Goal: Information Seeking & Learning: Learn about a topic

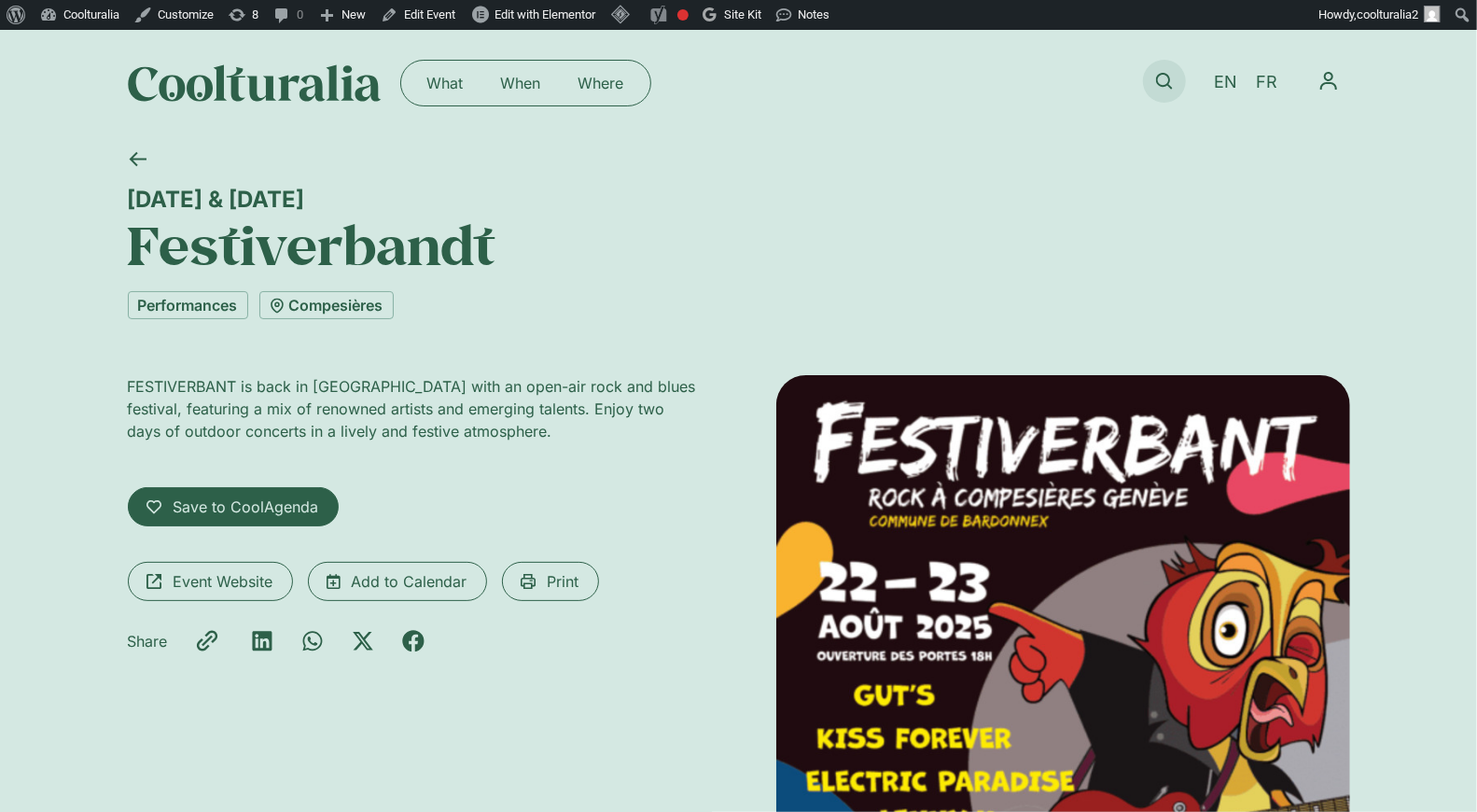
click at [1166, 83] on icon at bounding box center [1164, 81] width 17 height 17
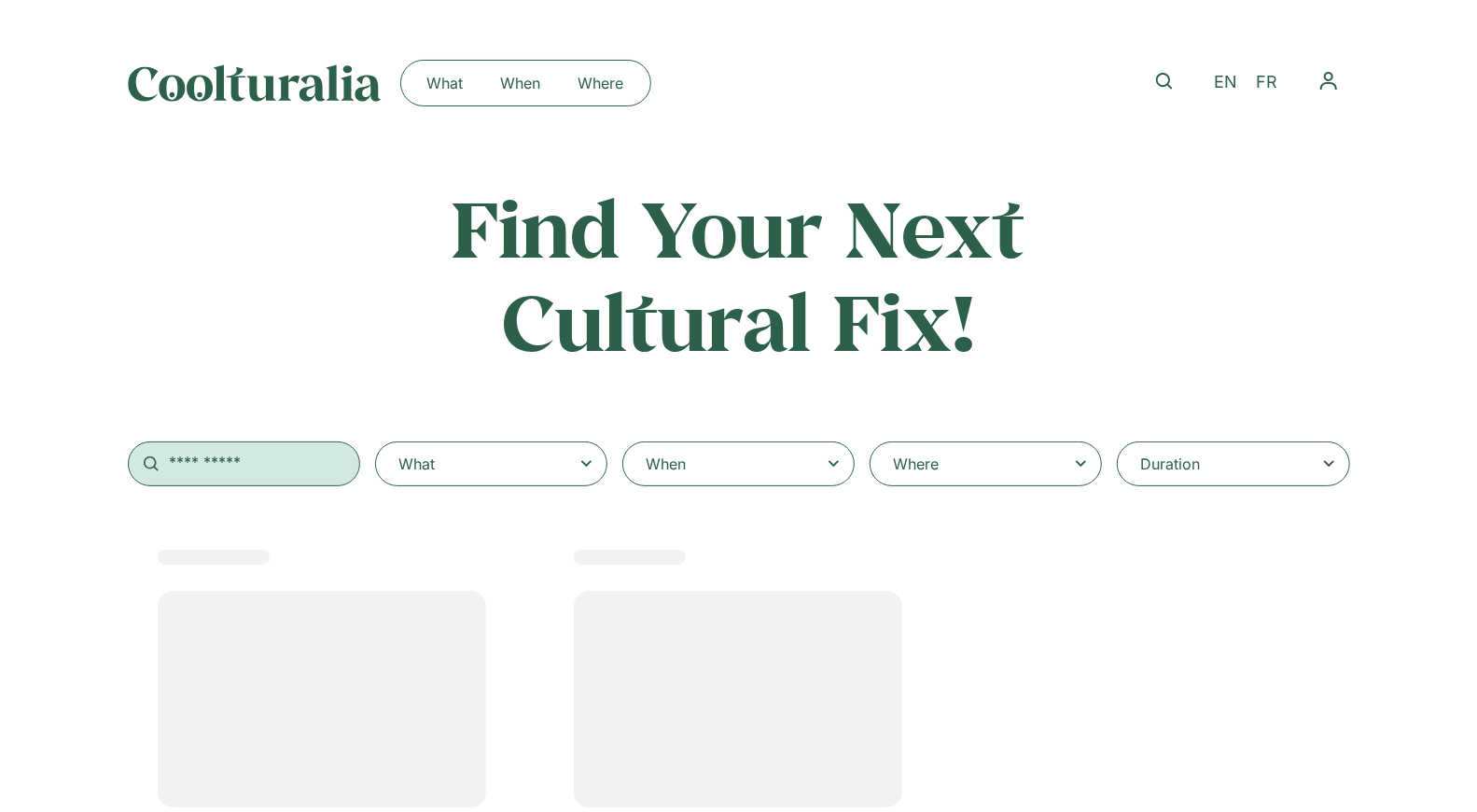
click at [287, 473] on input "text" at bounding box center [244, 463] width 232 height 45
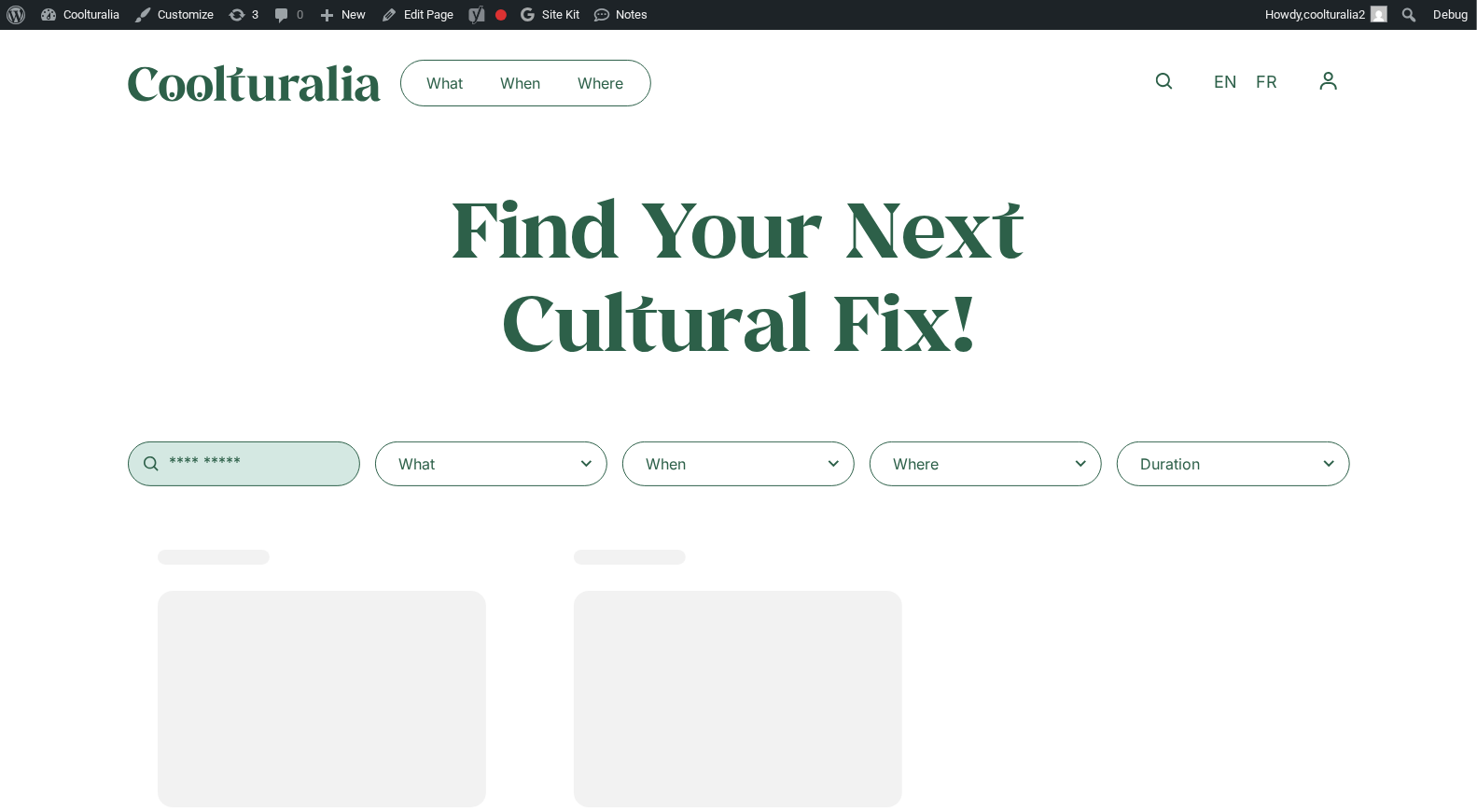
select select
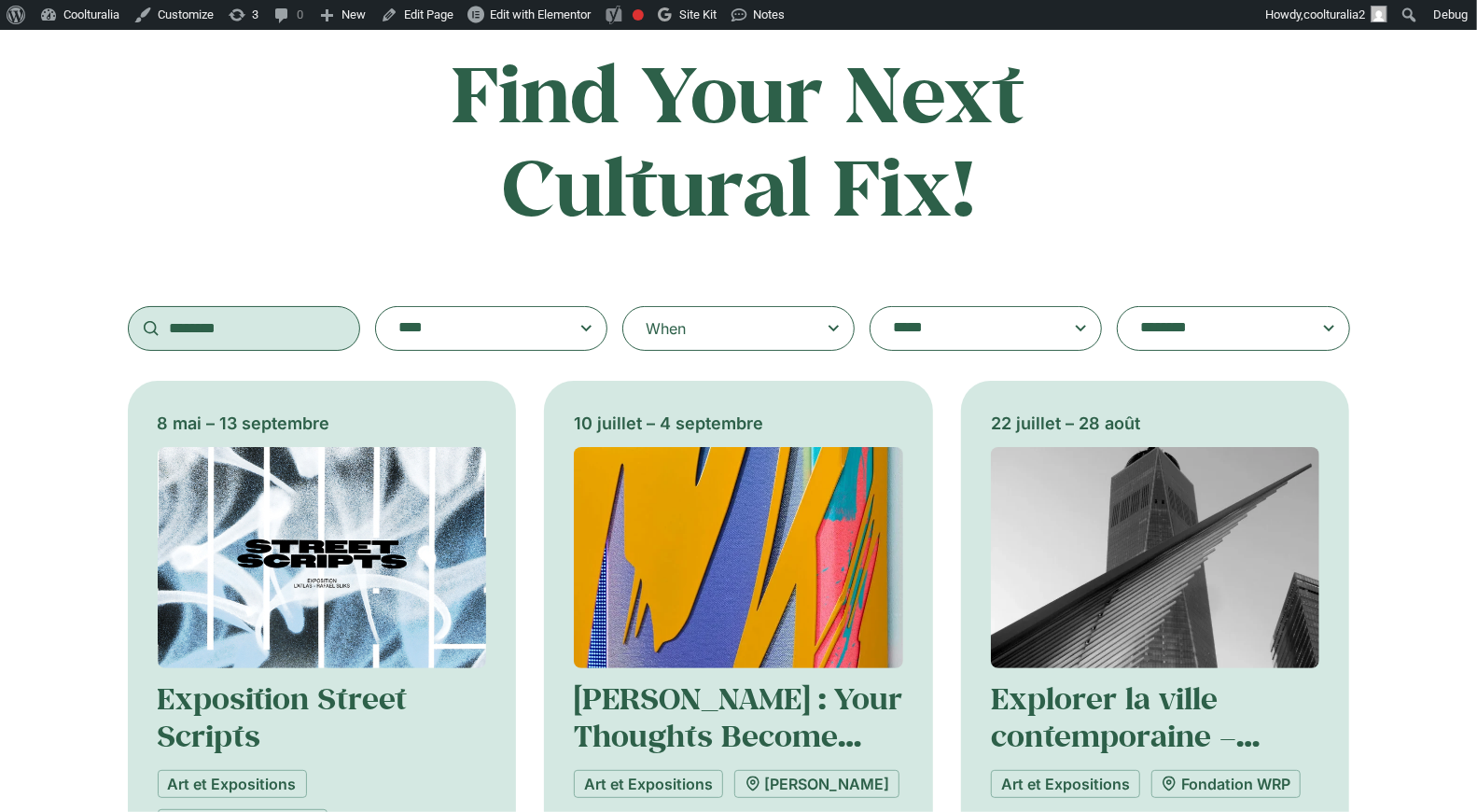
scroll to position [128, 0]
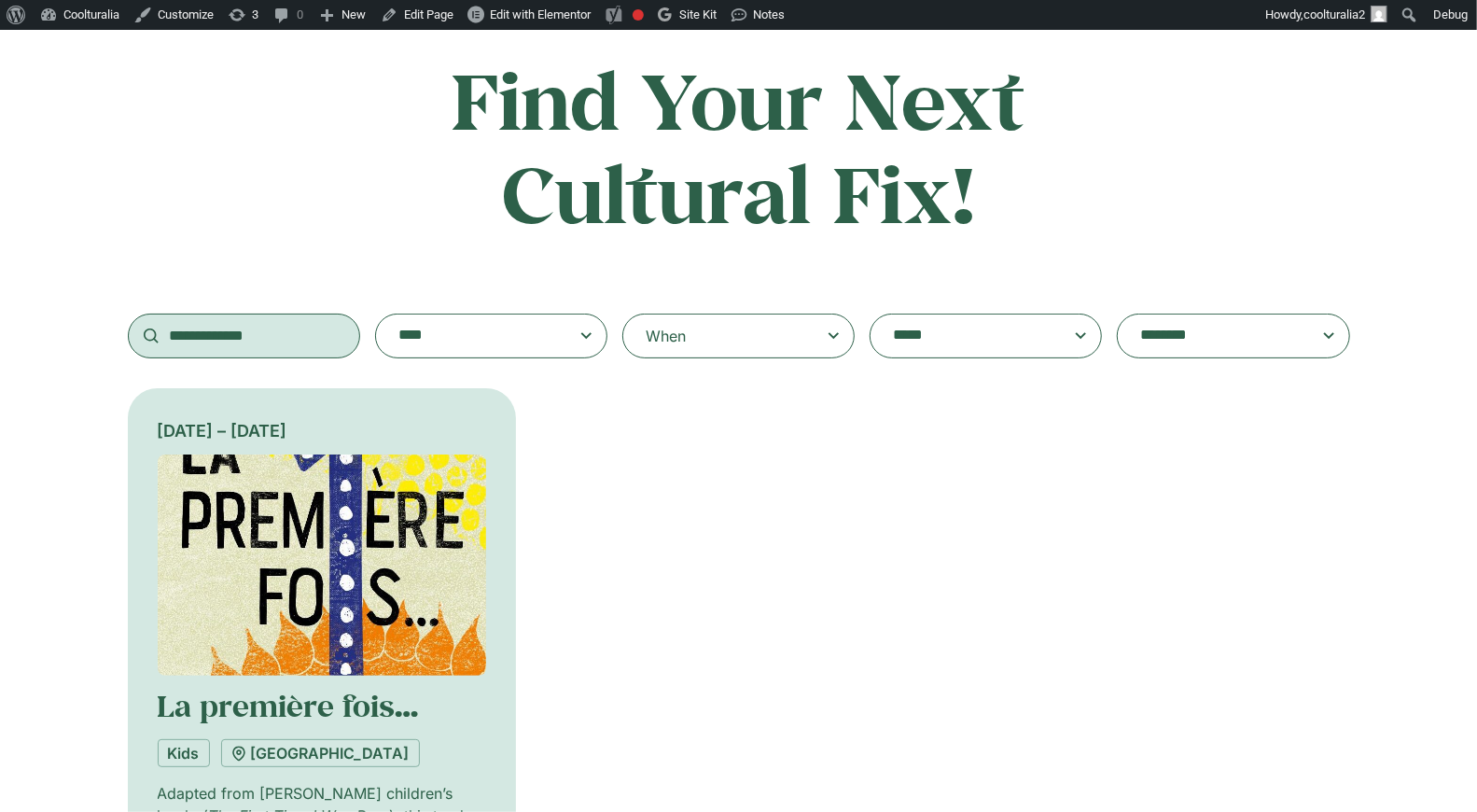
type input "**********"
click at [297, 555] on img at bounding box center [322, 565] width 329 height 221
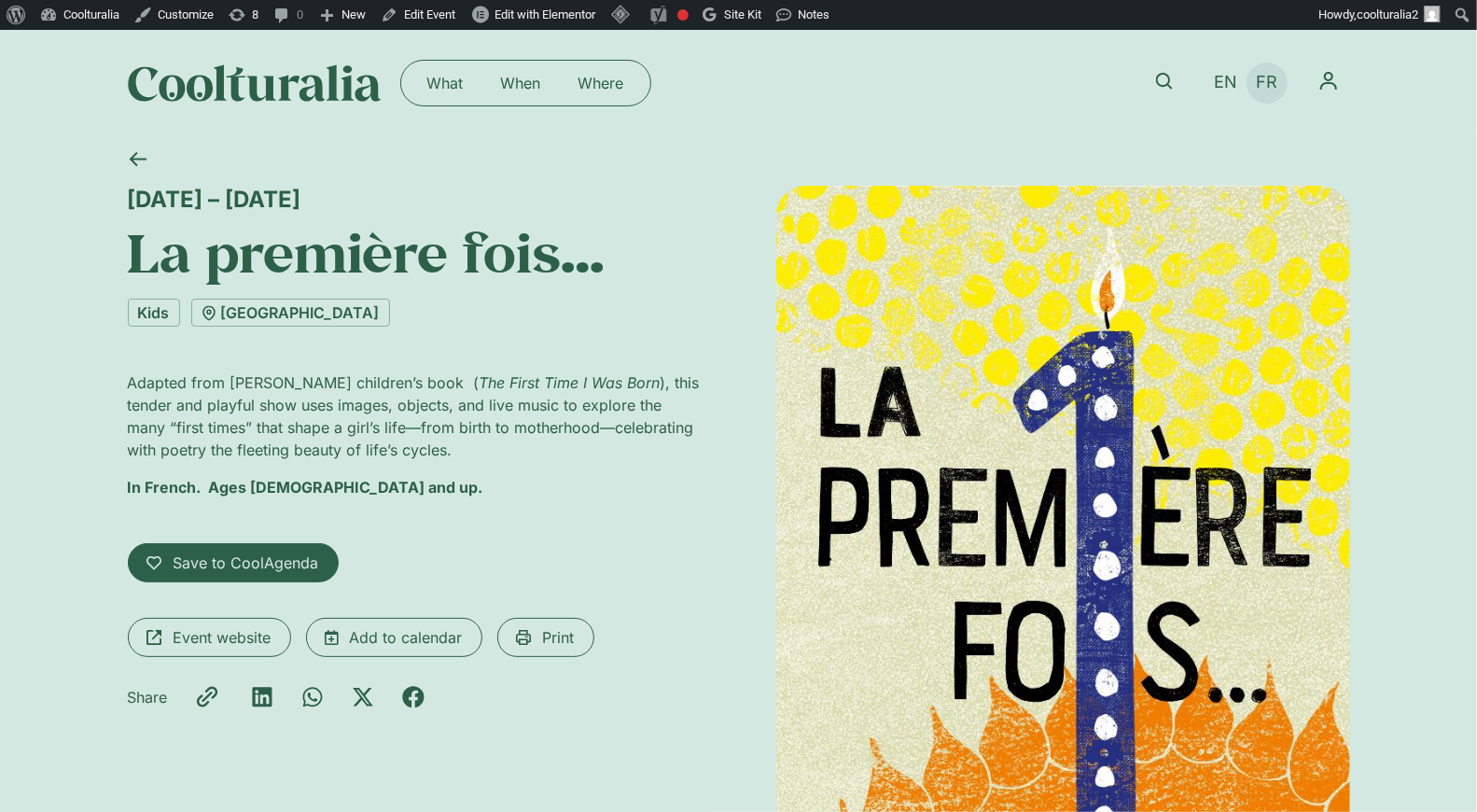
click at [1268, 84] on span "FR" at bounding box center [1266, 83] width 21 height 20
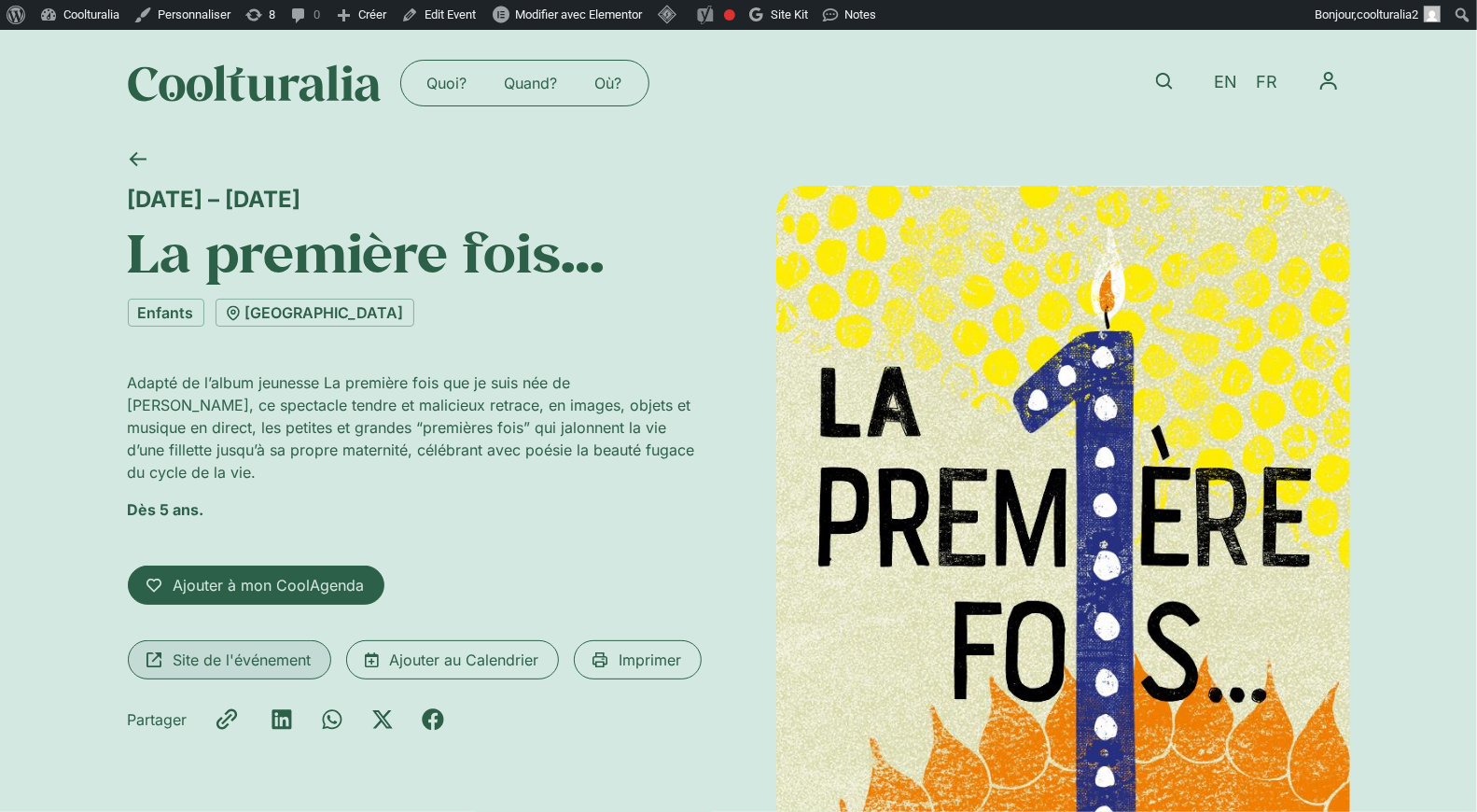
click at [283, 649] on span "Site de l'événement" at bounding box center [243, 660] width 138 height 22
